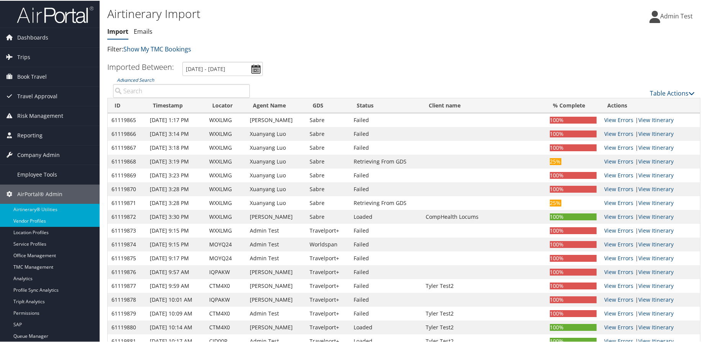
click at [59, 223] on link "Vendor Profiles" at bounding box center [50, 219] width 100 height 11
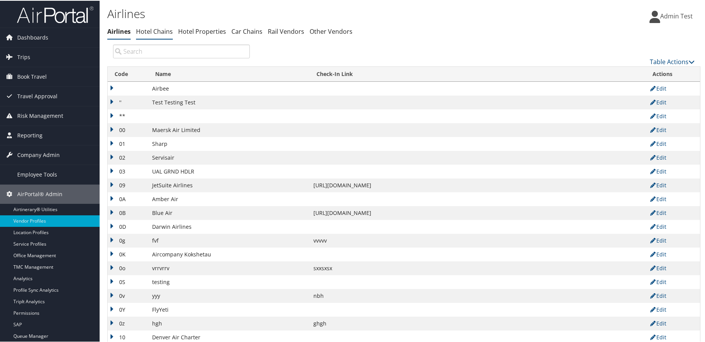
click at [159, 32] on link "Hotel Chains" at bounding box center [154, 30] width 37 height 8
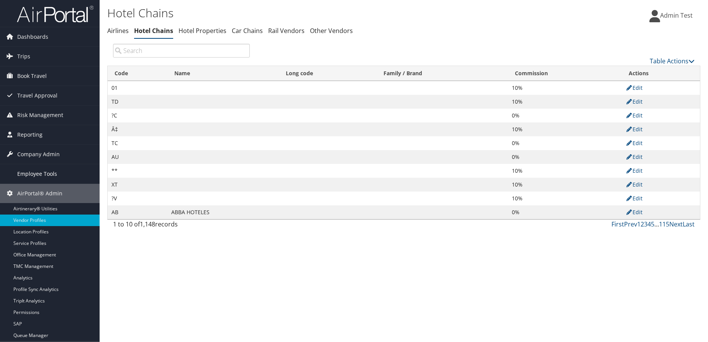
click at [60, 174] on link "Employee Tools" at bounding box center [50, 173] width 100 height 19
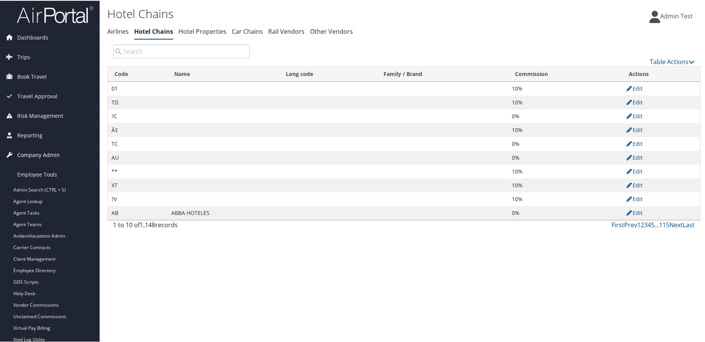
click at [57, 155] on span "Company Admin" at bounding box center [38, 154] width 43 height 19
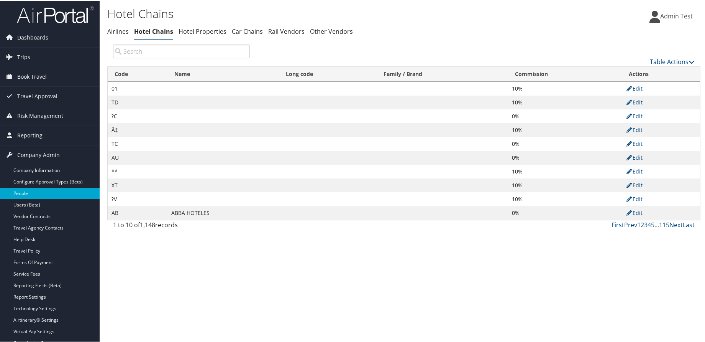
click at [28, 191] on link "People" at bounding box center [50, 192] width 100 height 11
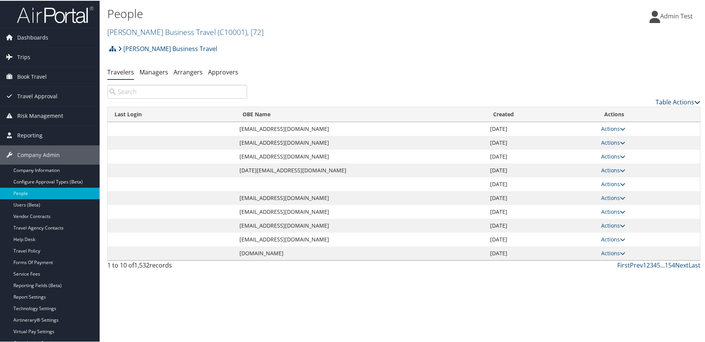
click at [660, 102] on link "Table Actions" at bounding box center [678, 101] width 45 height 8
click at [638, 117] on link "Add New User" at bounding box center [646, 113] width 101 height 13
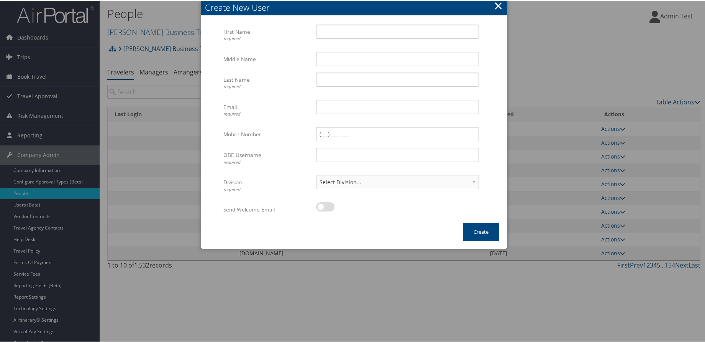
click at [498, 7] on button "×" at bounding box center [498, 4] width 9 height 15
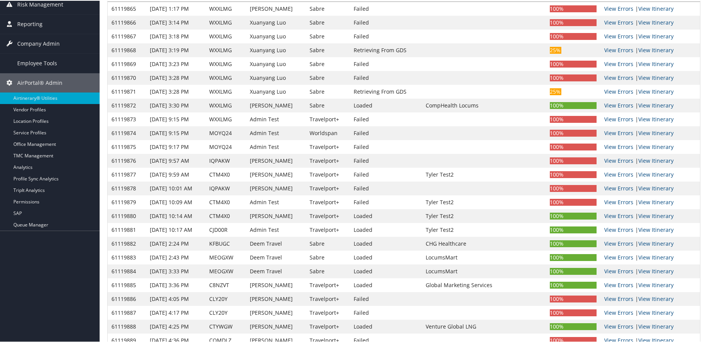
scroll to position [115, 0]
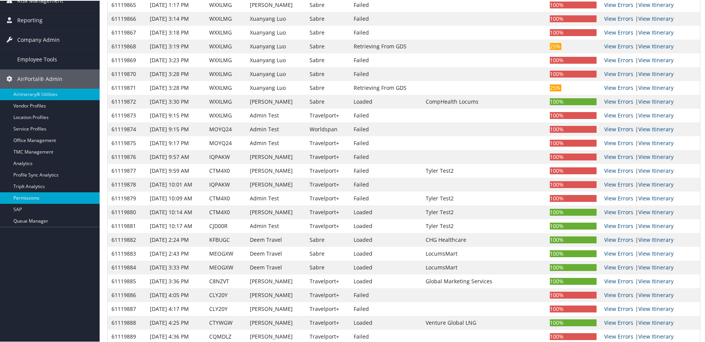
click at [35, 202] on link "Permissions" at bounding box center [50, 196] width 100 height 11
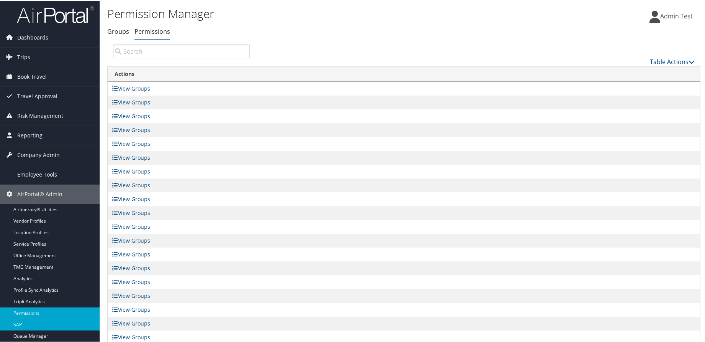
click at [21, 322] on link "SAP" at bounding box center [50, 323] width 100 height 11
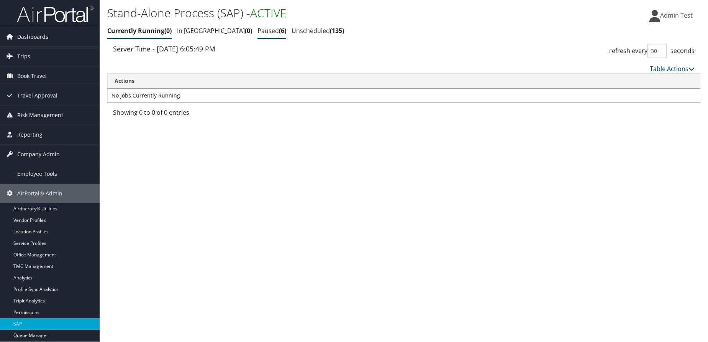
click at [258, 35] on link "Paused 6" at bounding box center [272, 30] width 29 height 8
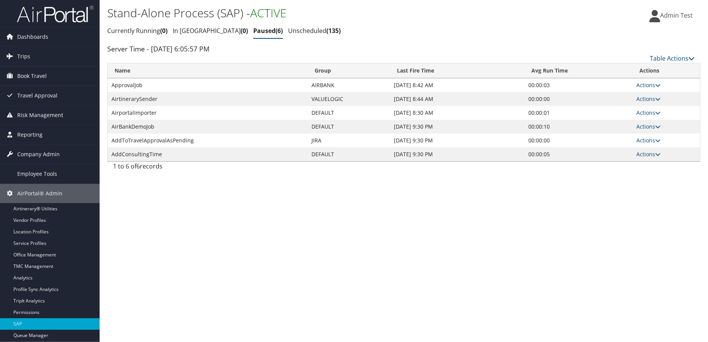
click at [241, 31] on span "0" at bounding box center [244, 30] width 7 height 8
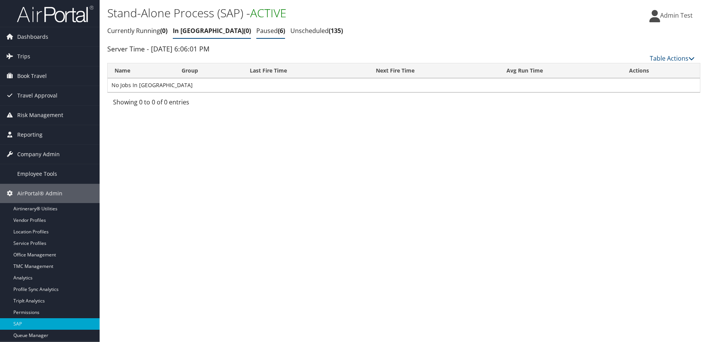
click at [256, 29] on link "Paused 6" at bounding box center [270, 30] width 29 height 8
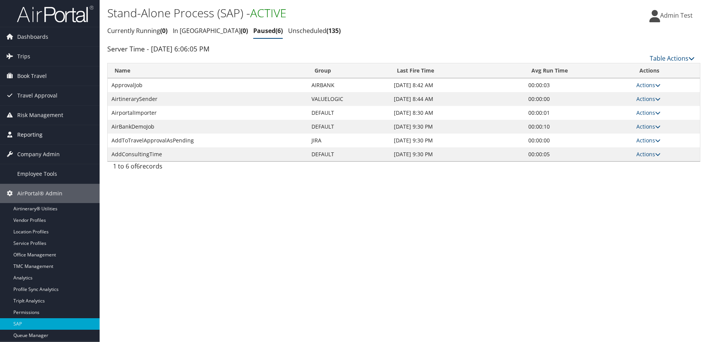
click at [63, 133] on link "Reporting" at bounding box center [50, 134] width 100 height 19
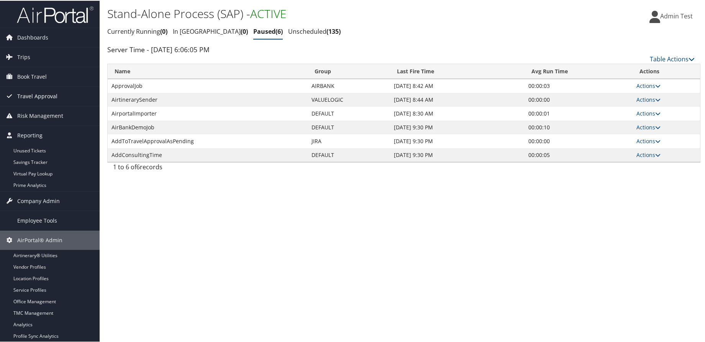
click at [65, 95] on link "Travel Approval" at bounding box center [50, 95] width 100 height 19
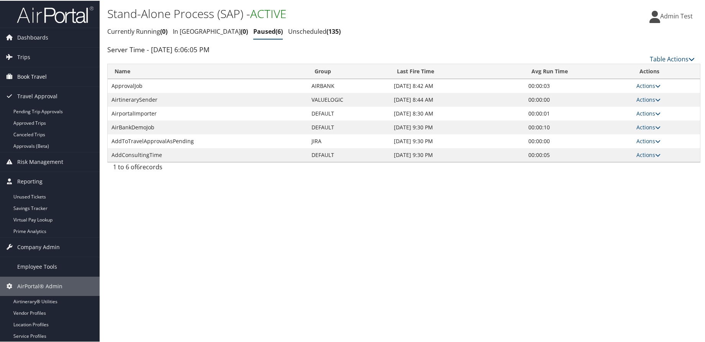
click at [69, 78] on link "Book Travel" at bounding box center [50, 75] width 100 height 19
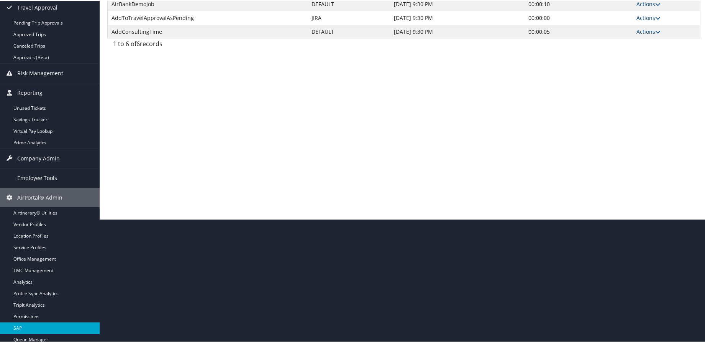
scroll to position [126, 0]
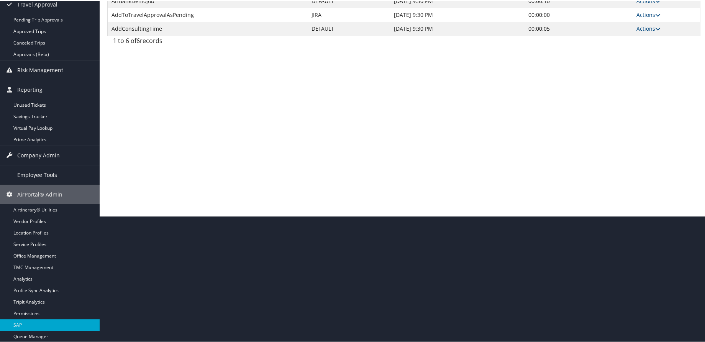
click at [36, 172] on span "Employee Tools" at bounding box center [37, 173] width 40 height 19
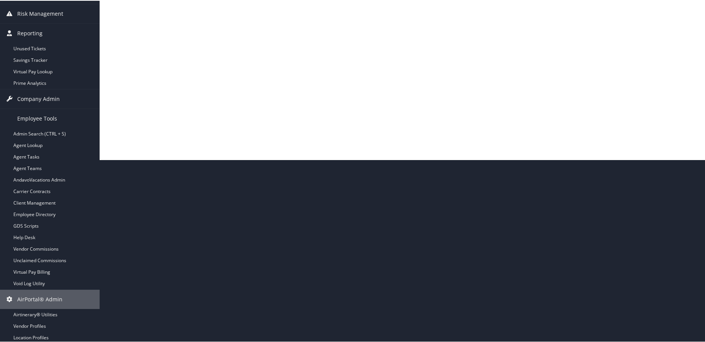
scroll to position [182, 0]
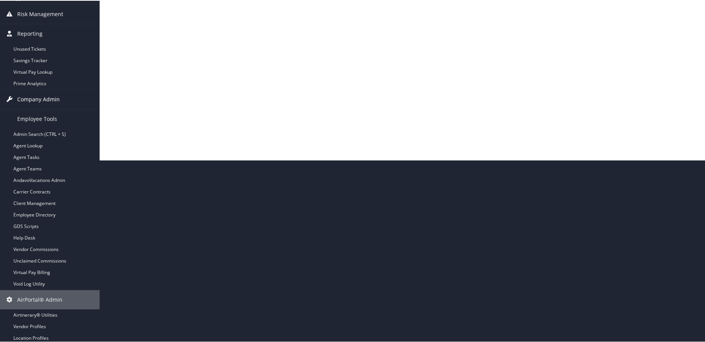
click at [44, 99] on span "Company Admin" at bounding box center [38, 98] width 43 height 19
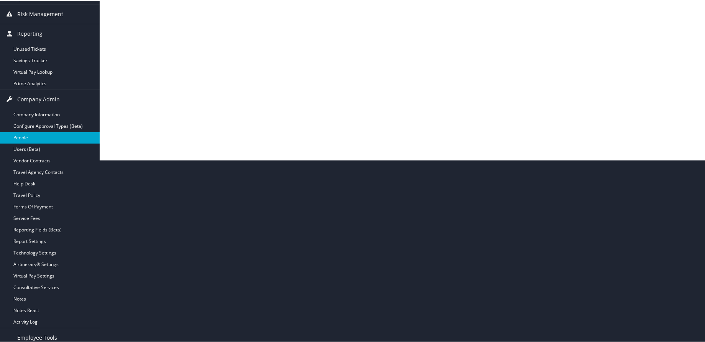
click at [23, 138] on link "People" at bounding box center [50, 136] width 100 height 11
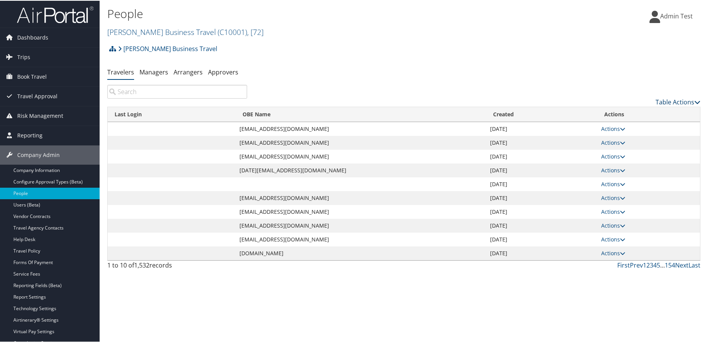
click at [656, 99] on link "Table Actions" at bounding box center [678, 101] width 45 height 8
click at [634, 114] on link "Add New User" at bounding box center [646, 113] width 101 height 13
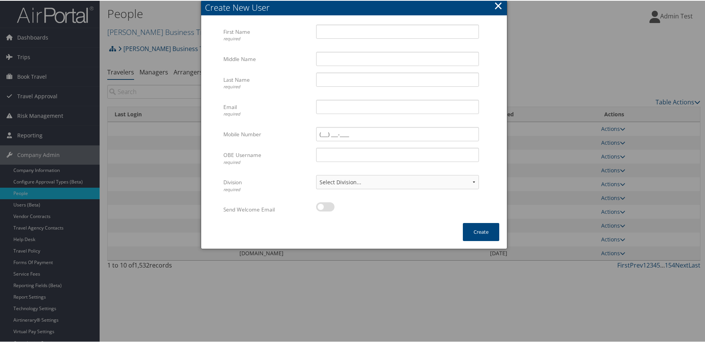
click at [499, 5] on button "×" at bounding box center [498, 4] width 9 height 15
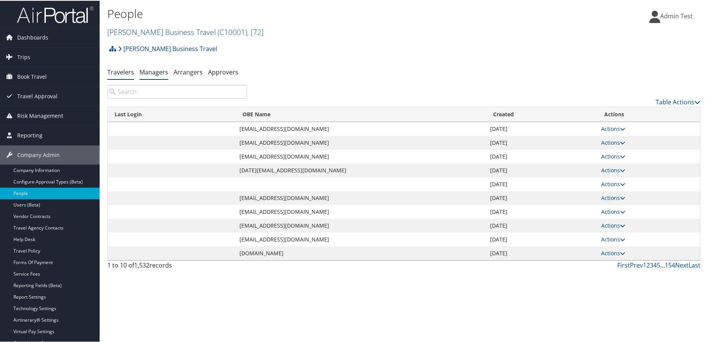
click at [157, 71] on link "Managers" at bounding box center [154, 71] width 29 height 8
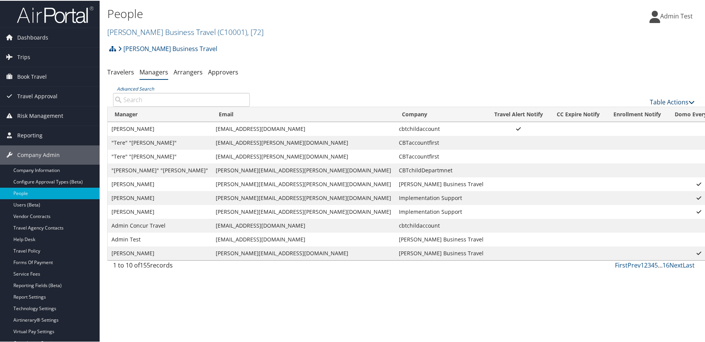
click at [652, 101] on link "Table Actions" at bounding box center [672, 101] width 45 height 8
click at [188, 72] on div at bounding box center [354, 171] width 708 height 342
click at [191, 69] on link "Arrangers" at bounding box center [188, 71] width 29 height 8
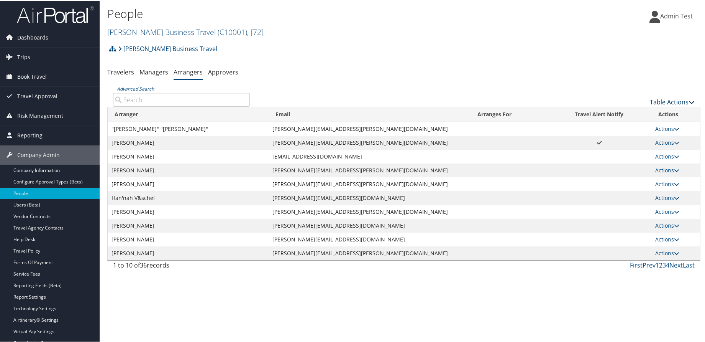
click at [665, 101] on link "Table Actions" at bounding box center [672, 101] width 45 height 8
click at [120, 67] on div at bounding box center [354, 171] width 708 height 342
click at [122, 70] on link "Travelers" at bounding box center [120, 71] width 27 height 8
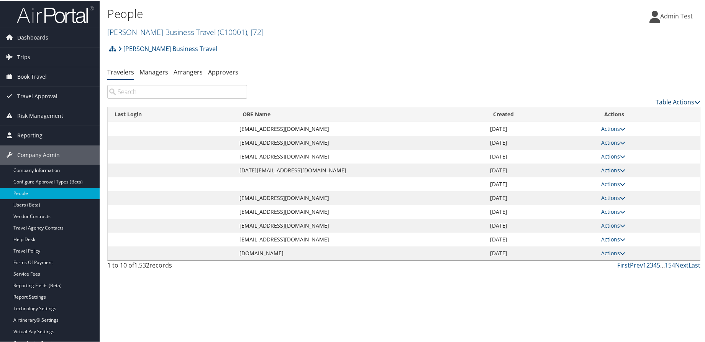
click at [664, 100] on link "Table Actions" at bounding box center [678, 101] width 45 height 8
click at [644, 114] on link "Add New User" at bounding box center [646, 113] width 101 height 13
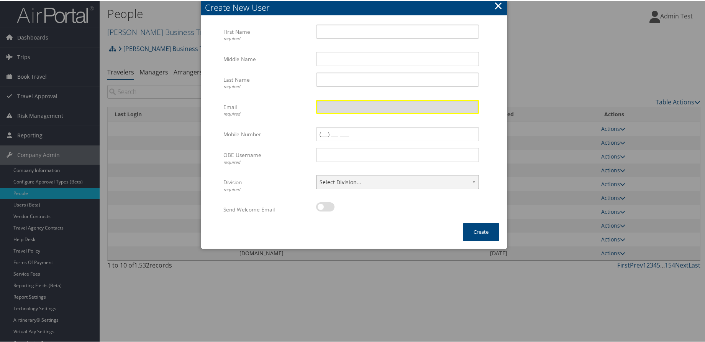
click at [336, 184] on select "Select Division... Account: Christopherson Business Travel Policy Group: Depart…" at bounding box center [397, 181] width 163 height 14
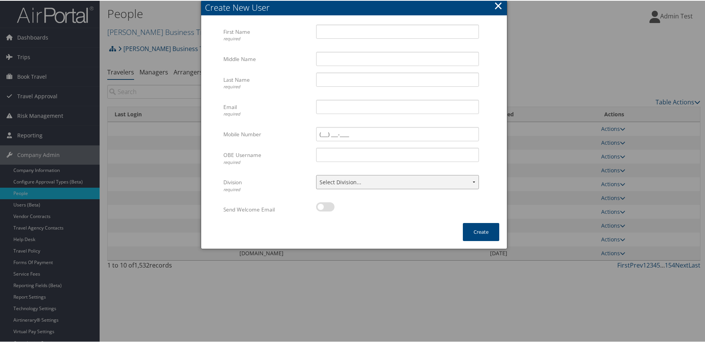
click at [336, 184] on select "Select Division... Account: Christopherson Business Travel Policy Group: Depart…" at bounding box center [397, 181] width 163 height 14
click at [318, 229] on div "× Create New User First Name required Multiple values The selected items contai…" at bounding box center [354, 124] width 307 height 248
click at [327, 208] on label at bounding box center [325, 205] width 18 height 9
click at [325, 208] on input "checkbox" at bounding box center [322, 207] width 5 height 5
checkbox input "true"
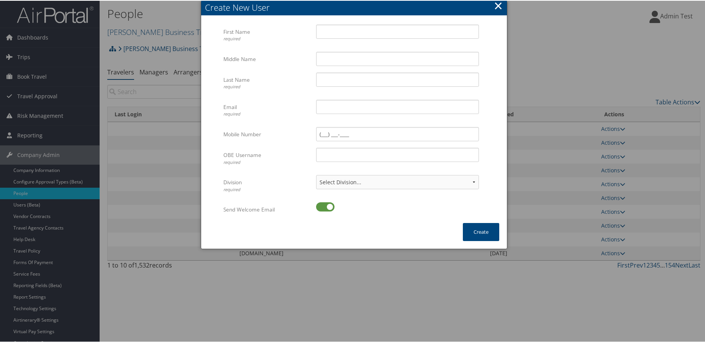
click at [501, 7] on div "Create New User" at bounding box center [356, 7] width 302 height 12
click at [499, 6] on button "×" at bounding box center [498, 4] width 9 height 15
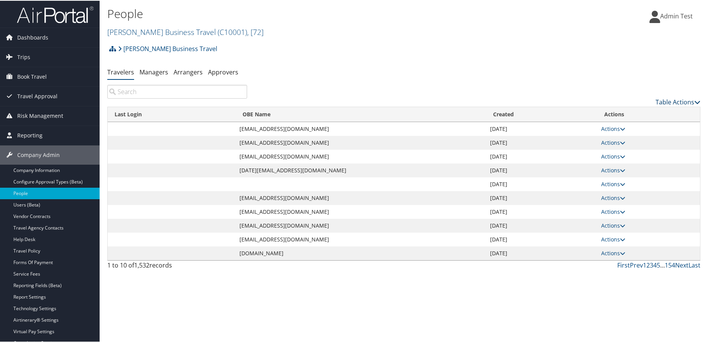
click at [669, 99] on link "Table Actions" at bounding box center [678, 101] width 45 height 8
click at [650, 115] on link "Add New User" at bounding box center [646, 113] width 101 height 13
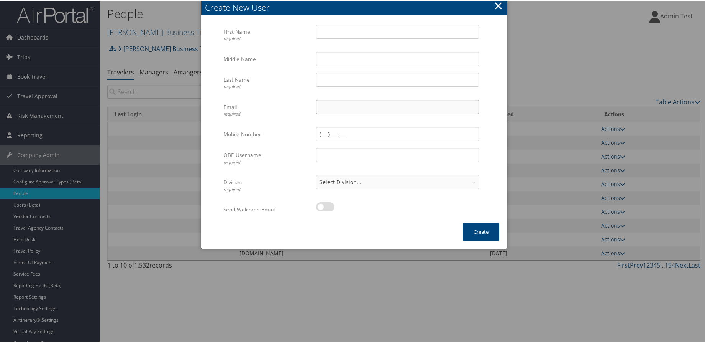
click at [351, 106] on input "Email required" at bounding box center [397, 106] width 163 height 14
click at [340, 182] on select "Select Division... Account: Christopherson Business Travel Policy Group: Depart…" at bounding box center [397, 181] width 163 height 14
click at [487, 86] on form "First Name required Multiple values The selected items contain different values…" at bounding box center [354, 123] width 291 height 199
click at [500, 7] on button "×" at bounding box center [498, 4] width 9 height 15
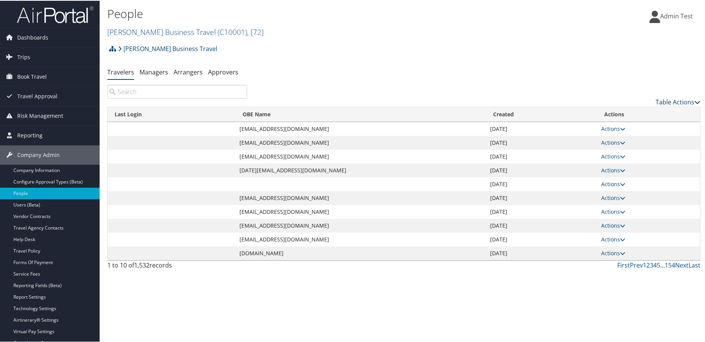
click at [659, 100] on link "Table Actions" at bounding box center [678, 101] width 45 height 8
click at [633, 115] on link "Add New User" at bounding box center [646, 113] width 101 height 13
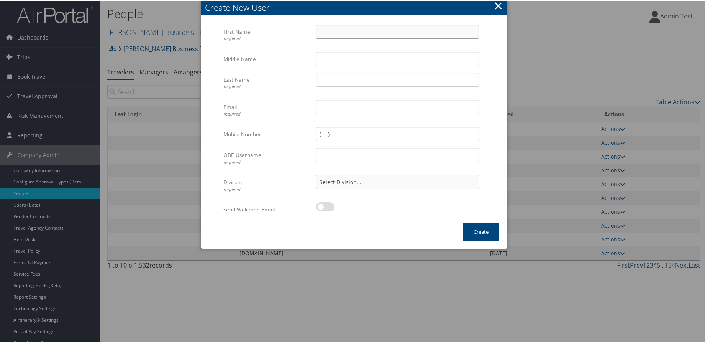
click at [365, 30] on input "First Name required" at bounding box center [397, 31] width 163 height 14
type input "shilpa"
click at [322, 57] on input "Middle Name" at bounding box center [397, 58] width 163 height 14
type input "test"
click at [319, 78] on input "Last Name required" at bounding box center [397, 79] width 163 height 14
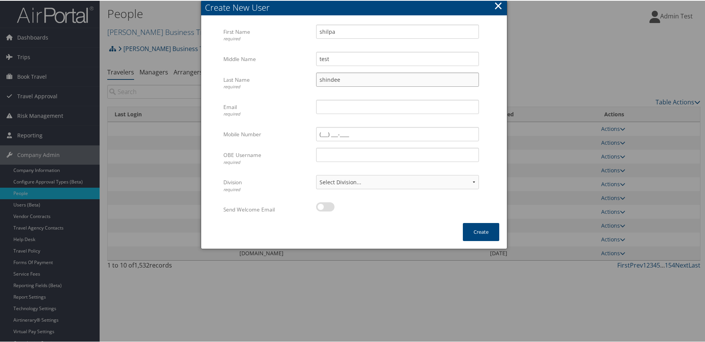
type input "shindee"
click at [324, 113] on div "Multiple values The selected items contain different values for this input. To …" at bounding box center [397, 109] width 174 height 20
click at [327, 109] on input "Email required" at bounding box center [397, 106] width 163 height 14
type input "shilpa.shinde@cbtravel.dev"
click at [325, 134] on input "Mobile Number" at bounding box center [397, 133] width 163 height 14
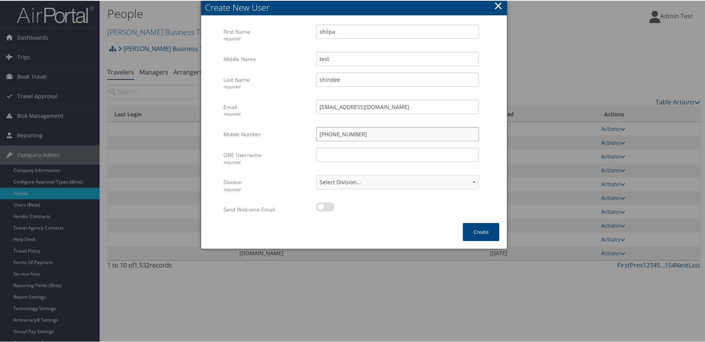
type input "(655) 555-5566"
click at [334, 183] on select "Select Division... Account: Christopherson Business Travel Policy Group: Depart…" at bounding box center [397, 181] width 163 height 14
select select "302239"
click at [316, 174] on select "Select Division... Account: Christopherson Business Travel Policy Group: Depart…" at bounding box center [397, 181] width 163 height 14
click at [321, 210] on label at bounding box center [325, 205] width 18 height 9
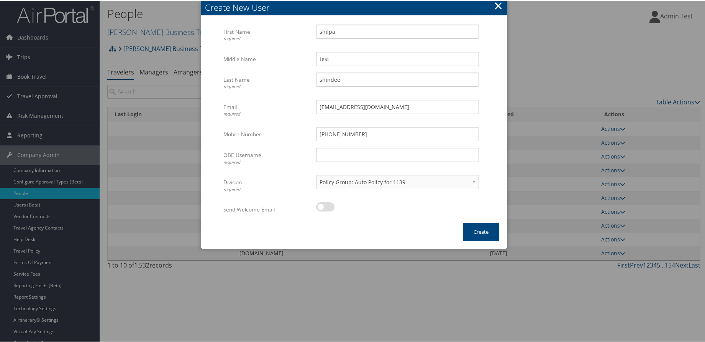
click at [321, 210] on input "checkbox" at bounding box center [322, 207] width 5 height 5
checkbox input "true"
click at [473, 232] on button "Create" at bounding box center [481, 231] width 36 height 18
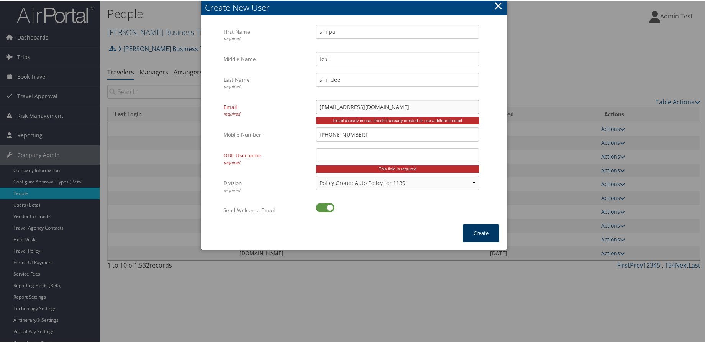
type input "shilpa.shinde+33@cbtravel.dev"
click at [476, 236] on button "Create" at bounding box center [481, 232] width 36 height 18
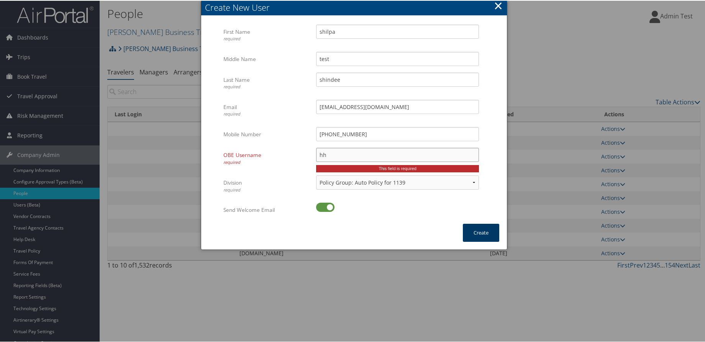
type input "hh"
click at [480, 236] on button "Create" at bounding box center [481, 232] width 36 height 18
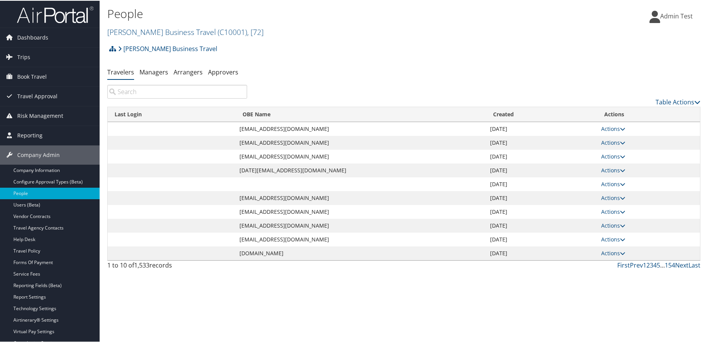
click at [170, 88] on input "search" at bounding box center [177, 91] width 140 height 14
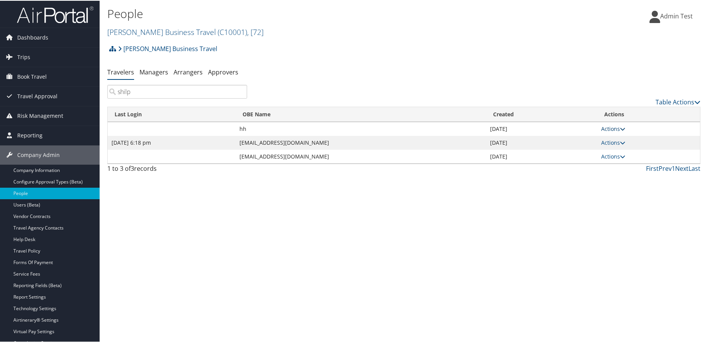
type input "shilp"
click at [609, 127] on link "Actions" at bounding box center [613, 127] width 24 height 7
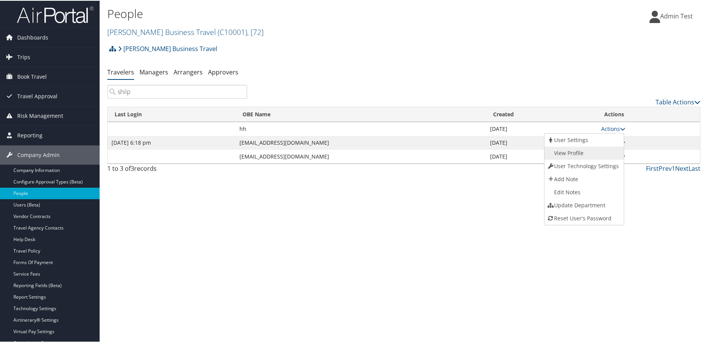
click at [581, 156] on link "View Profile" at bounding box center [584, 152] width 78 height 13
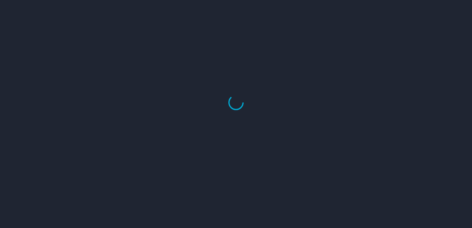
select select "US"
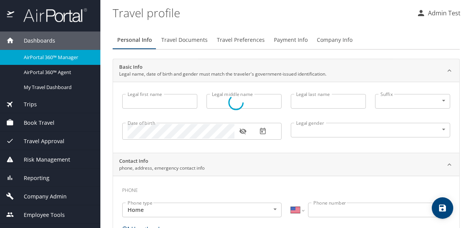
type input "shilpa"
type input "shindee"
click at [183, 38] on span "Travel Documents" at bounding box center [184, 40] width 46 height 10
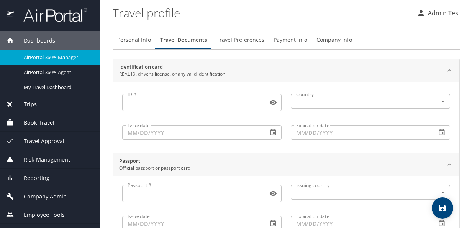
click at [145, 38] on span "Personal Info" at bounding box center [134, 40] width 34 height 10
select select "US"
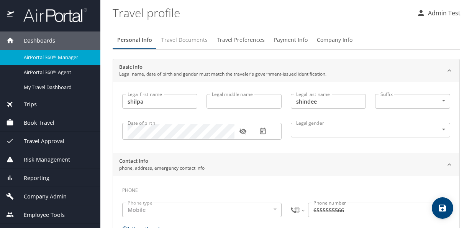
click at [191, 41] on span "Travel Documents" at bounding box center [184, 40] width 46 height 10
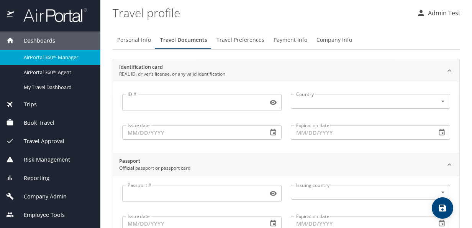
click at [248, 39] on span "Travel Preferences" at bounding box center [241, 40] width 48 height 10
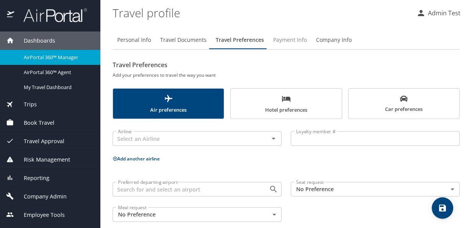
click at [290, 44] on span "Payment Info" at bounding box center [290, 40] width 34 height 10
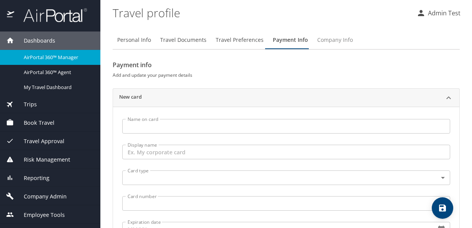
click at [337, 33] on button "Company Info" at bounding box center [335, 40] width 45 height 18
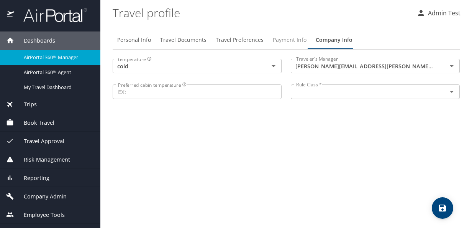
click at [290, 41] on span "Payment Info" at bounding box center [290, 40] width 34 height 10
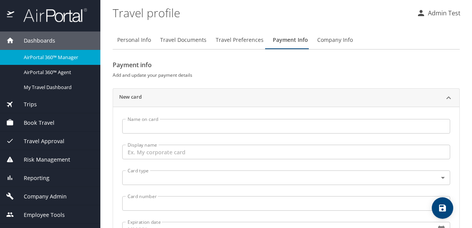
click at [250, 41] on span "Travel Preferences" at bounding box center [240, 40] width 48 height 10
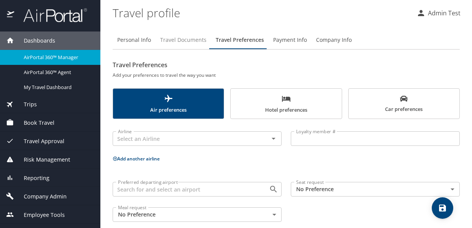
click at [199, 40] on span "Travel Documents" at bounding box center [183, 40] width 46 height 10
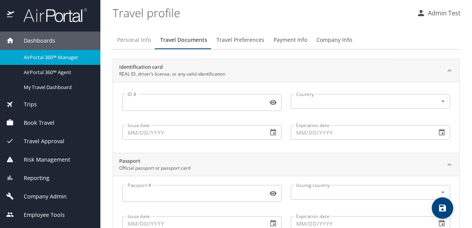
click at [146, 43] on span "Personal Info" at bounding box center [134, 40] width 34 height 10
select select "US"
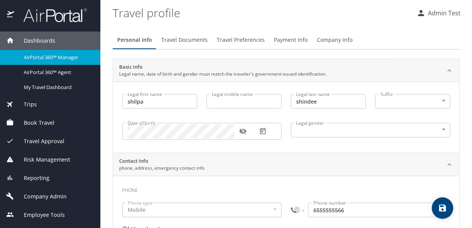
scroll to position [14, 0]
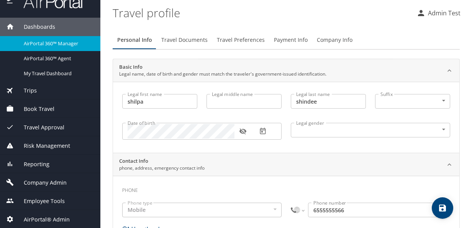
click at [47, 198] on span "Employee Tools" at bounding box center [39, 201] width 51 height 8
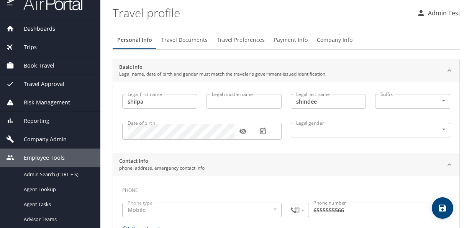
scroll to position [0, 0]
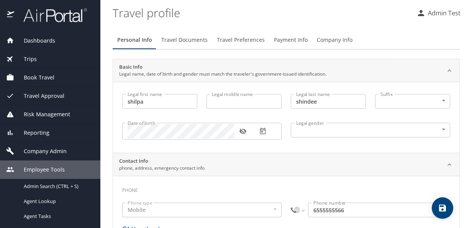
click at [49, 166] on span "Employee Tools" at bounding box center [39, 169] width 51 height 8
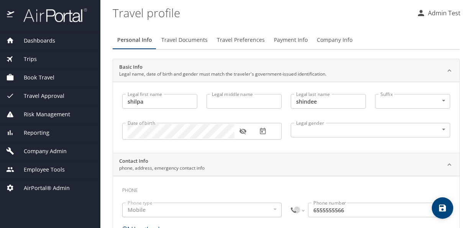
click at [49, 166] on span "Employee Tools" at bounding box center [39, 169] width 51 height 8
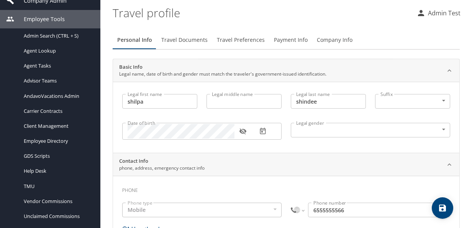
scroll to position [154, 0]
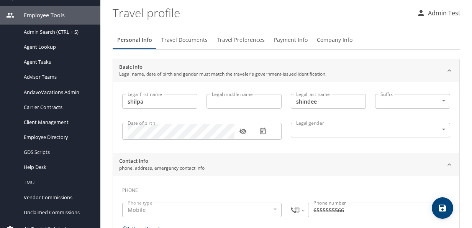
click at [186, 42] on span "Travel Documents" at bounding box center [184, 40] width 46 height 10
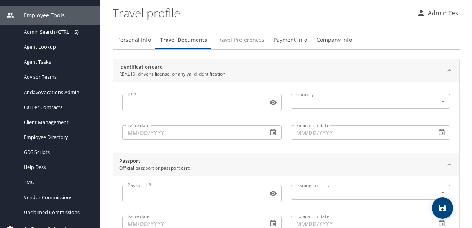
click at [247, 39] on span "Travel Preferences" at bounding box center [241, 40] width 48 height 10
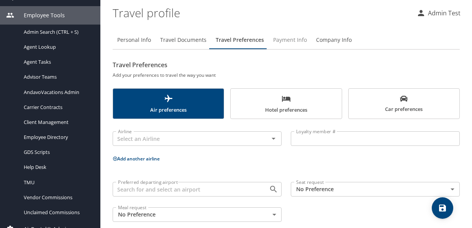
click at [284, 41] on span "Payment Info" at bounding box center [290, 40] width 34 height 10
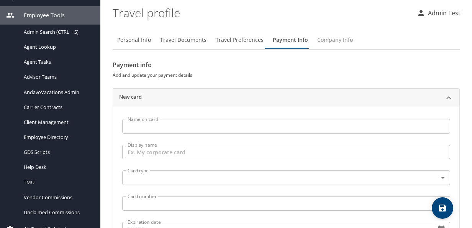
click at [333, 37] on span "Company Info" at bounding box center [335, 40] width 36 height 10
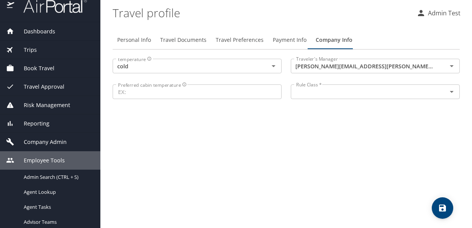
scroll to position [0, 0]
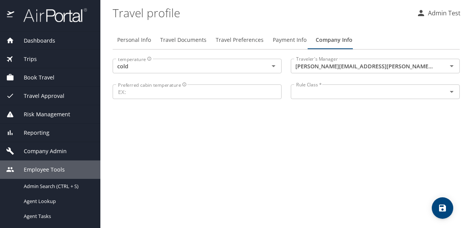
click at [62, 168] on span "Employee Tools" at bounding box center [39, 169] width 51 height 8
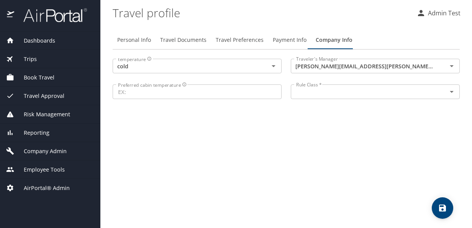
click at [62, 168] on span "Employee Tools" at bounding box center [39, 169] width 51 height 8
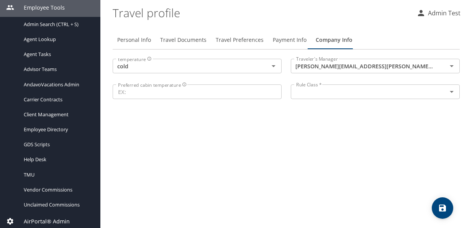
scroll to position [164, 0]
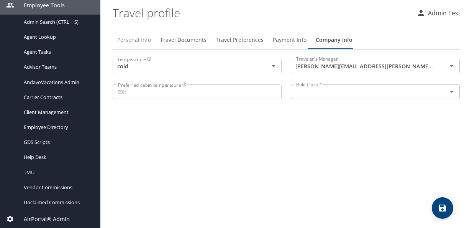
click at [149, 43] on span "Personal Info" at bounding box center [134, 40] width 34 height 10
select select "US"
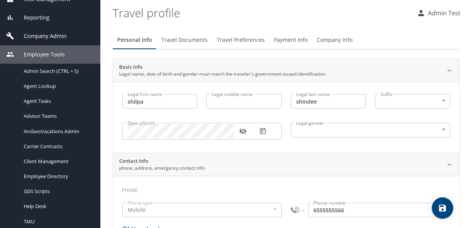
scroll to position [110, 0]
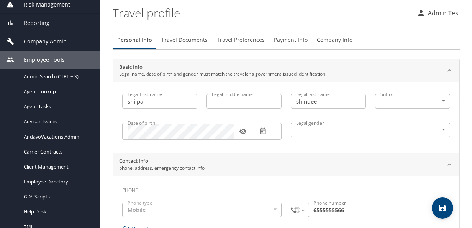
click at [46, 60] on span "Employee Tools" at bounding box center [39, 60] width 51 height 8
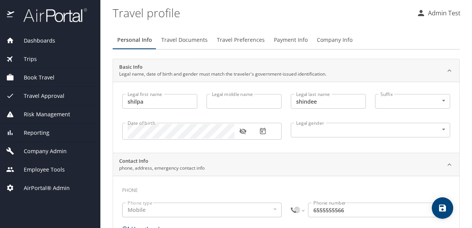
scroll to position [0, 0]
click at [32, 174] on div "Employee Tools" at bounding box center [50, 169] width 100 height 18
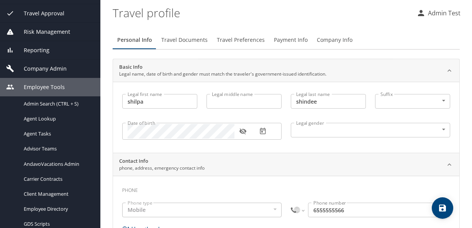
scroll to position [82, 0]
click at [48, 70] on span "Company Admin" at bounding box center [40, 69] width 53 height 8
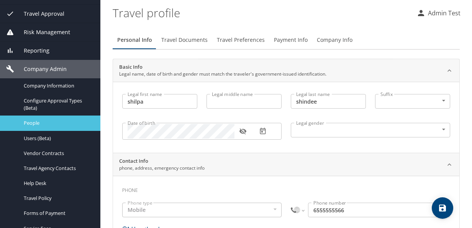
click at [43, 123] on span "People" at bounding box center [57, 122] width 67 height 7
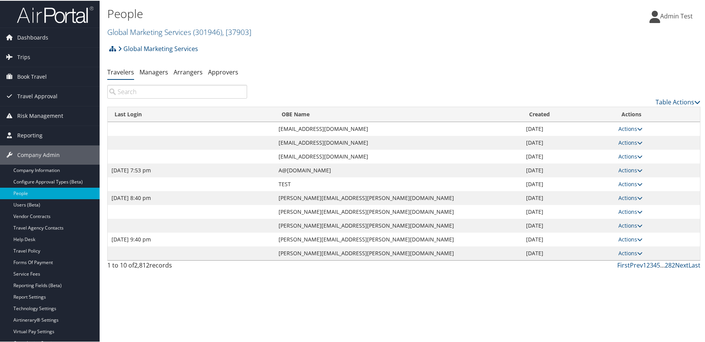
click at [623, 123] on td "Actions User Settings User Technology Settings Add Note Edit Notes Update Depar…" at bounding box center [657, 128] width 85 height 14
click at [626, 129] on link "Actions" at bounding box center [631, 127] width 24 height 7
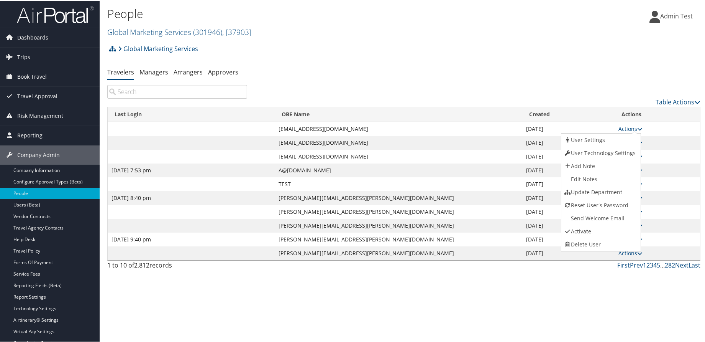
click at [231, 91] on input "search" at bounding box center [177, 91] width 140 height 14
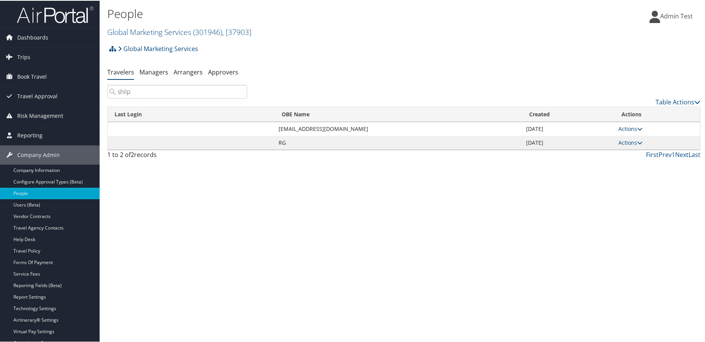
type input "shilp"
click at [628, 127] on link "Actions" at bounding box center [631, 127] width 24 height 7
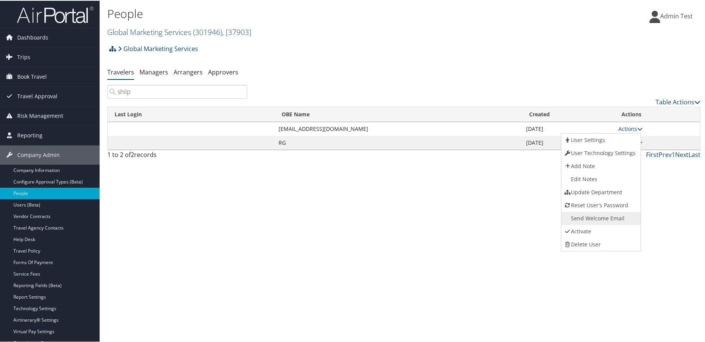
click at [616, 214] on link "Send Welcome Email" at bounding box center [601, 217] width 78 height 13
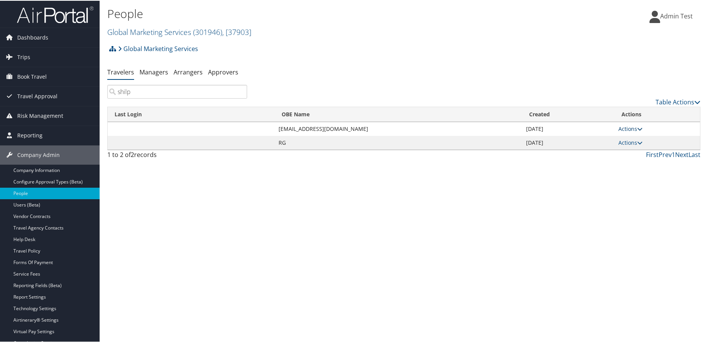
click at [628, 129] on link "Actions" at bounding box center [631, 127] width 24 height 7
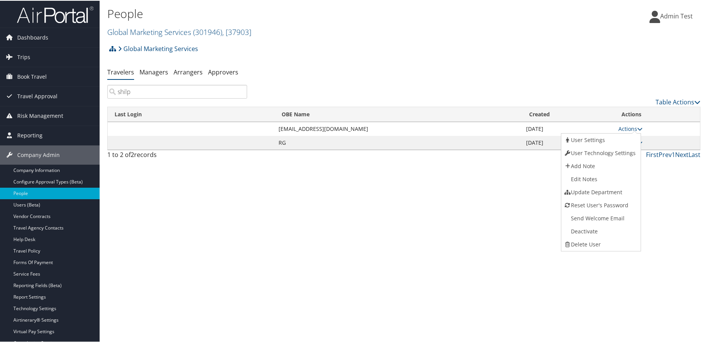
click at [490, 258] on div "People Global Marketing Services ( 301946 ) , [ 37903 ] Christopherson Business…" at bounding box center [404, 171] width 609 height 342
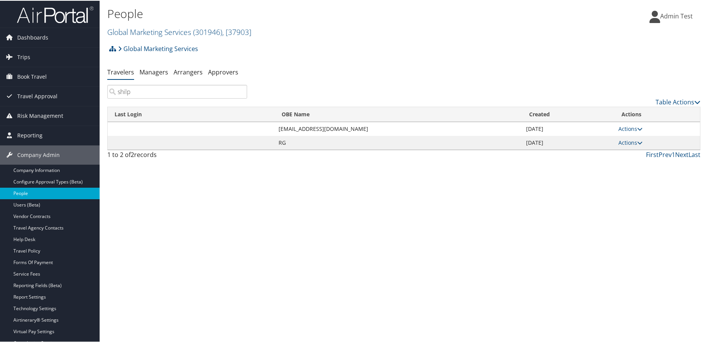
click at [69, 194] on link "People" at bounding box center [50, 192] width 100 height 11
click at [672, 98] on link "Table Actions" at bounding box center [678, 101] width 45 height 8
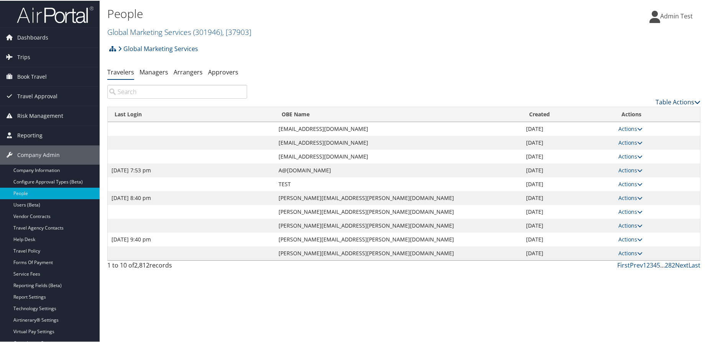
click at [674, 103] on link "Table Actions" at bounding box center [678, 101] width 45 height 8
click at [628, 112] on link "Add New User" at bounding box center [646, 113] width 101 height 13
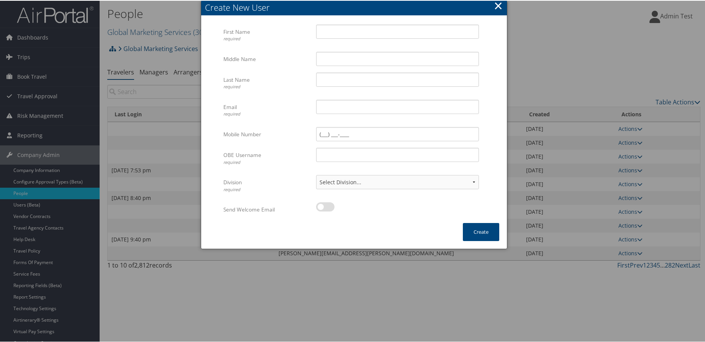
click at [331, 204] on label at bounding box center [325, 205] width 18 height 9
click at [325, 205] on input "checkbox" at bounding box center [322, 207] width 5 height 5
checkbox input "true"
click at [499, 8] on button "×" at bounding box center [498, 4] width 9 height 15
